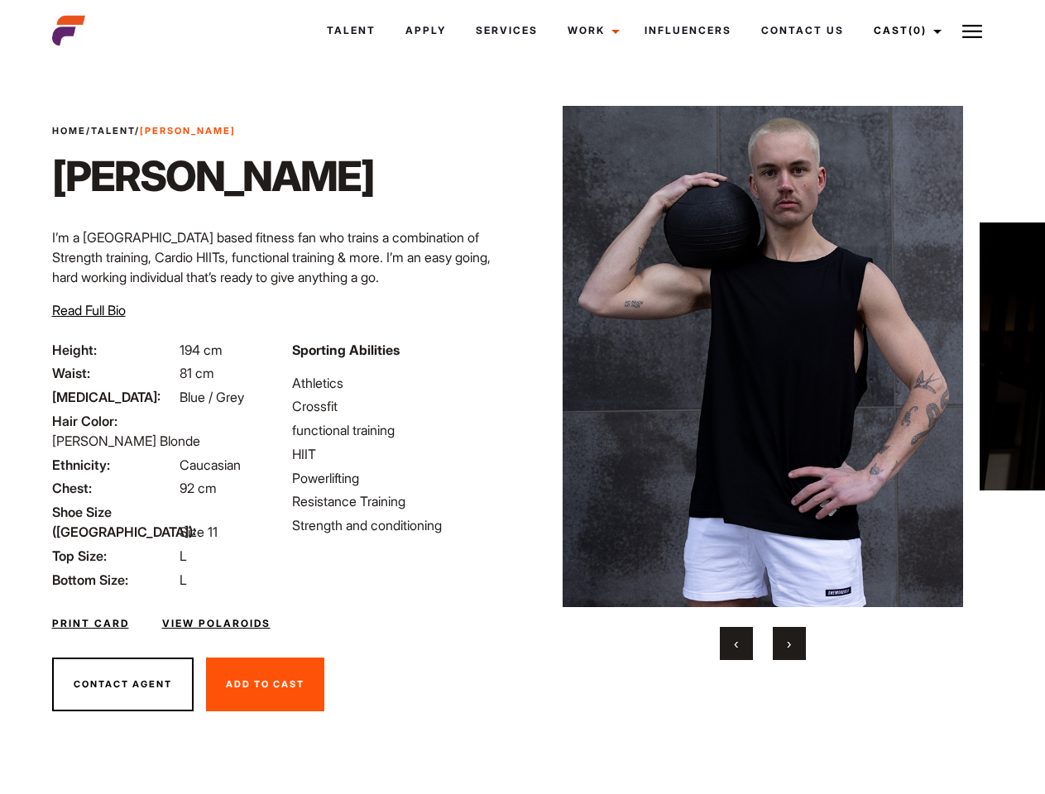
click at [902, 31] on link "Cast (0)" at bounding box center [905, 30] width 93 height 45
click at [972, 31] on img at bounding box center [972, 32] width 20 height 20
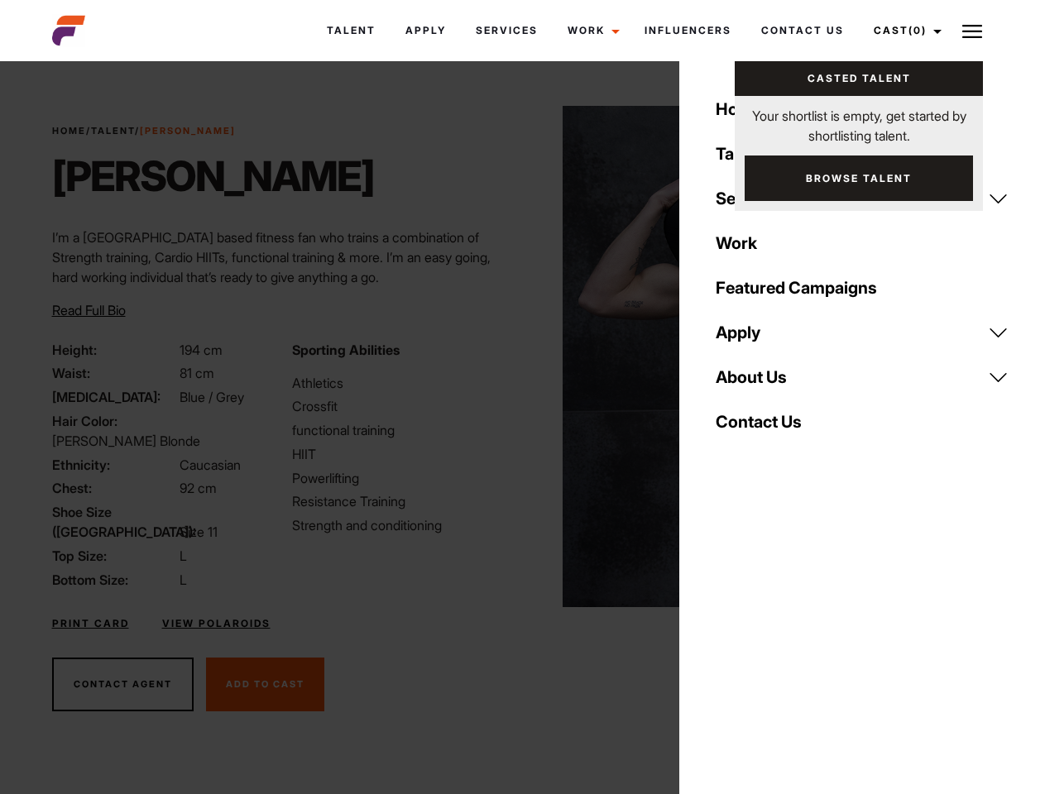
click at [762, 383] on img at bounding box center [762, 356] width 401 height 501
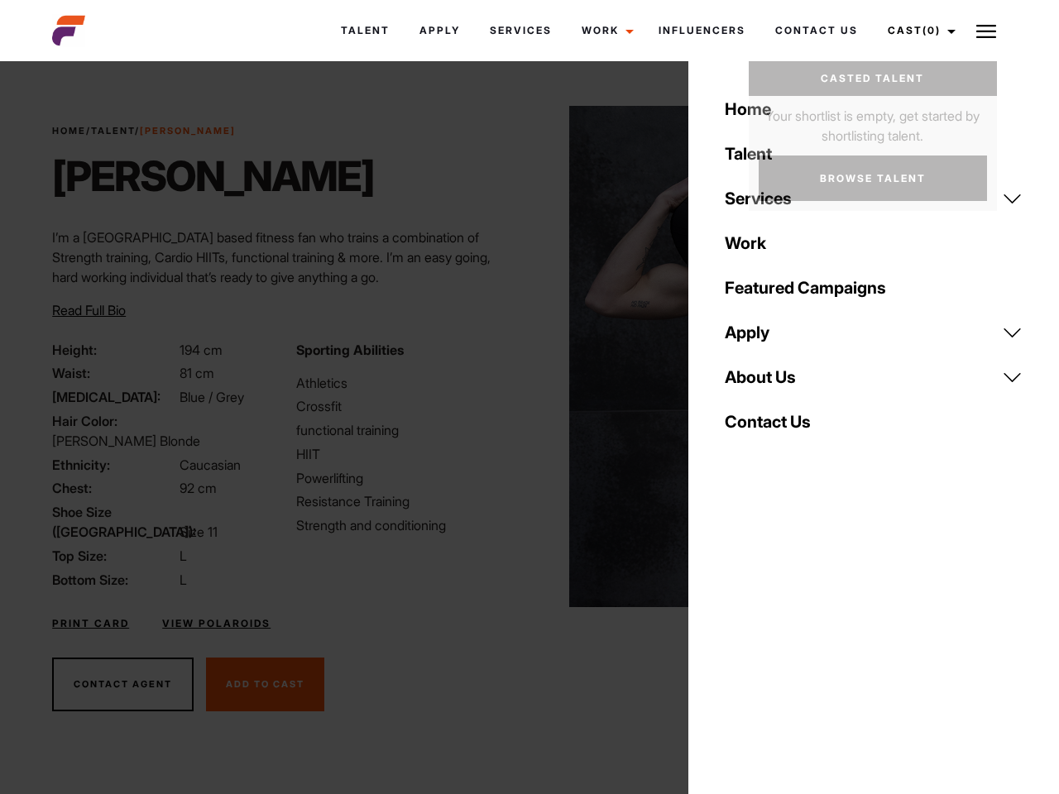
click at [522, 356] on div "Sporting Abilities Athletics Crossfit functional training HIIT Powerlifting Res…" at bounding box center [407, 465] width 243 height 250
click at [736, 643] on div "Home Talent Services Talent Casting Photography Videography Creative Hair and M…" at bounding box center [873, 397] width 371 height 794
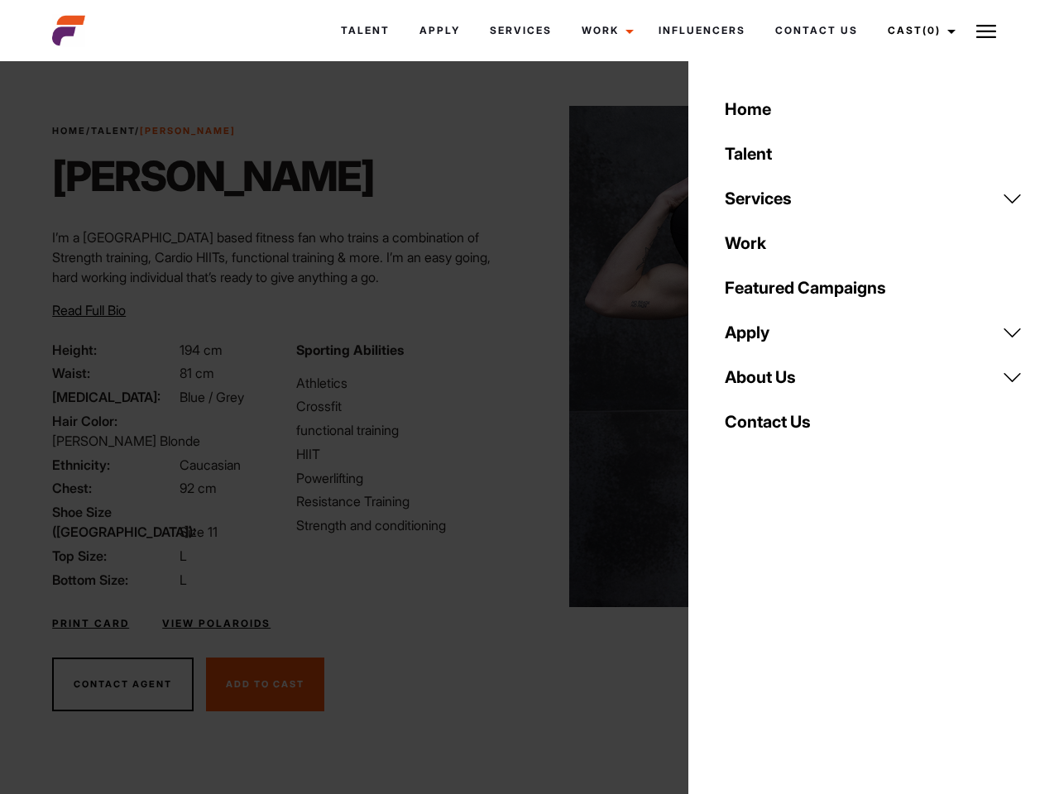
click at [789, 643] on div "Home Talent Services Talent Casting Photography Videography Creative Hair and M…" at bounding box center [873, 397] width 371 height 794
